Goal: Find specific page/section: Find specific page/section

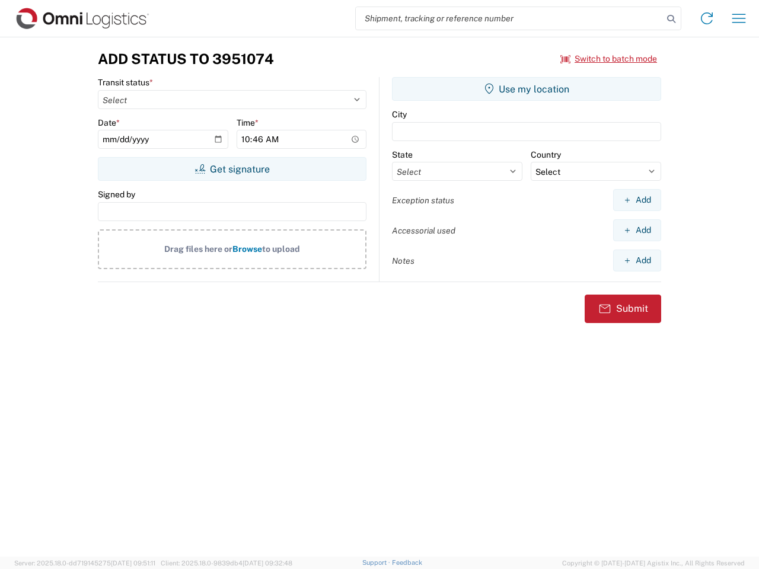
click at [509, 18] on input "search" at bounding box center [509, 18] width 307 height 23
click at [671, 19] on icon at bounding box center [671, 19] width 17 height 17
click at [707, 18] on icon at bounding box center [706, 18] width 19 height 19
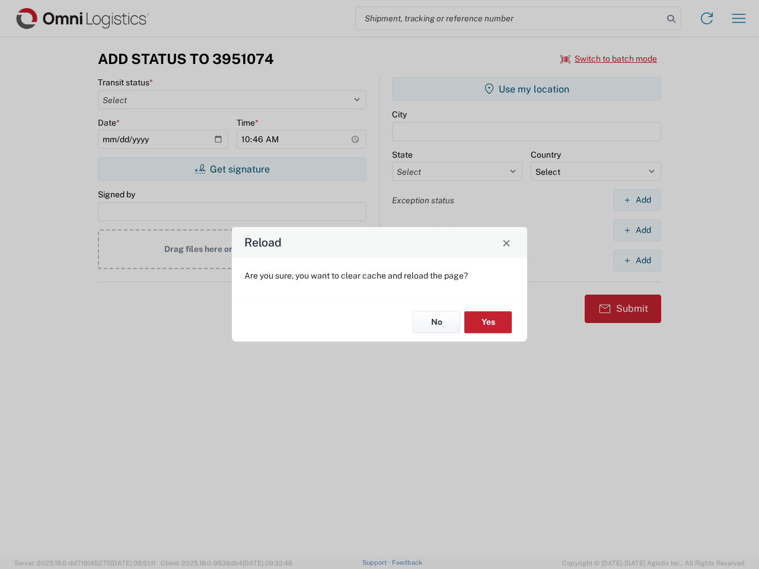
click at [609, 59] on div "Reload Are you sure, you want to clear cache and reload the page? No Yes" at bounding box center [379, 284] width 759 height 569
click at [232, 169] on div "Reload Are you sure, you want to clear cache and reload the page? No Yes" at bounding box center [379, 284] width 759 height 569
click at [526, 89] on div "Reload Are you sure, you want to clear cache and reload the page? No Yes" at bounding box center [379, 284] width 759 height 569
click at [637, 200] on div "Reload Are you sure, you want to clear cache and reload the page? No Yes" at bounding box center [379, 284] width 759 height 569
click at [637, 230] on div "Reload Are you sure, you want to clear cache and reload the page? No Yes" at bounding box center [379, 284] width 759 height 569
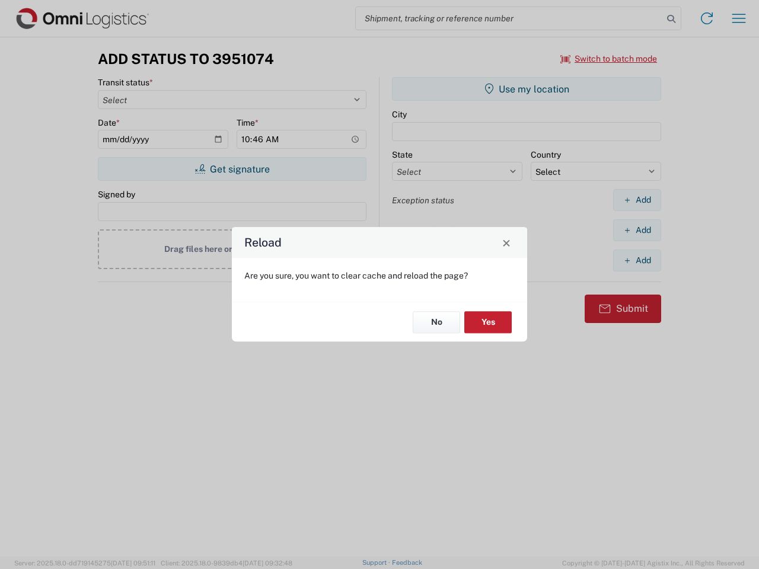
click at [637, 260] on div "Reload Are you sure, you want to clear cache and reload the page? No Yes" at bounding box center [379, 284] width 759 height 569
